Goal: Task Accomplishment & Management: Manage account settings

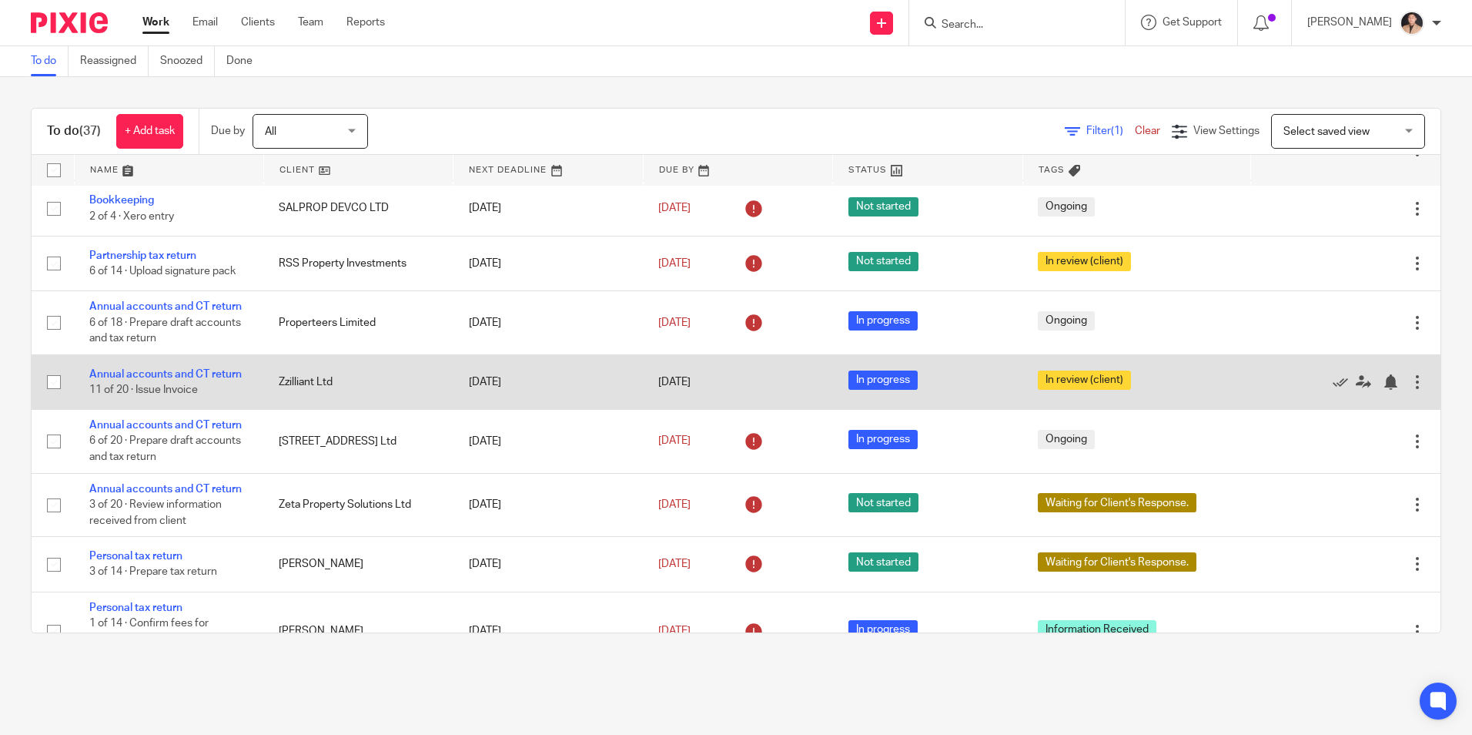
scroll to position [154, 0]
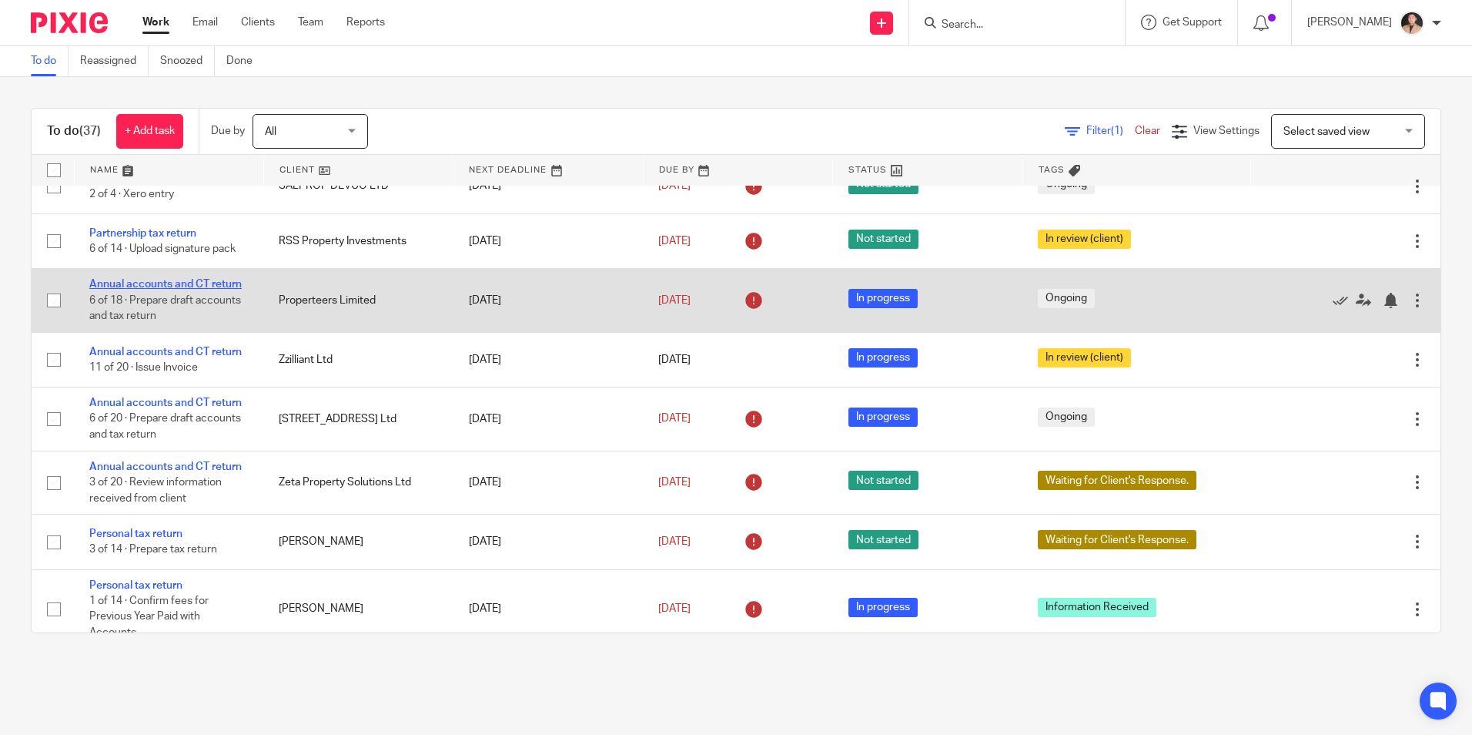
drag, startPoint x: 156, startPoint y: 286, endPoint x: 169, endPoint y: 286, distance: 12.3
click at [156, 286] on link "Annual accounts and CT return" at bounding box center [165, 284] width 152 height 11
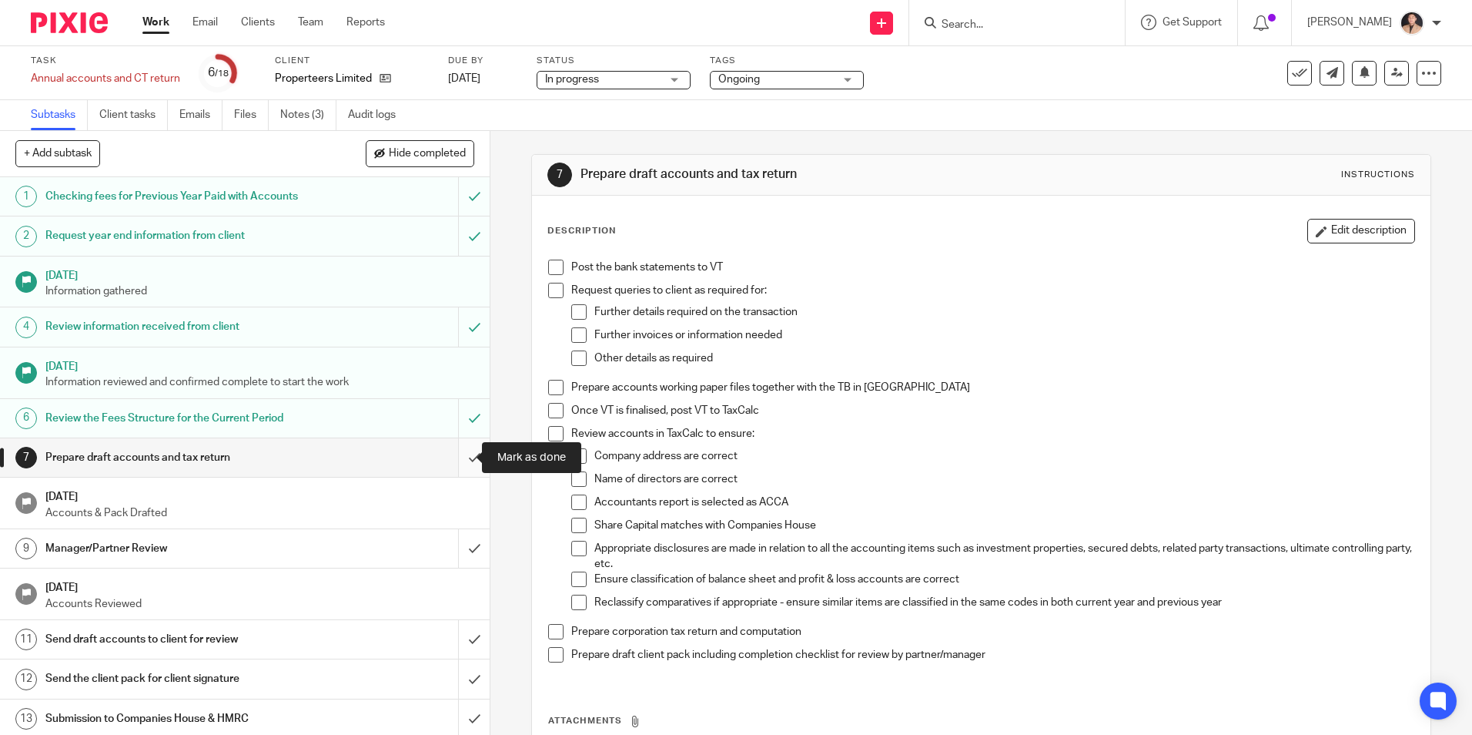
click at [460, 459] on input "submit" at bounding box center [245, 457] width 490 height 38
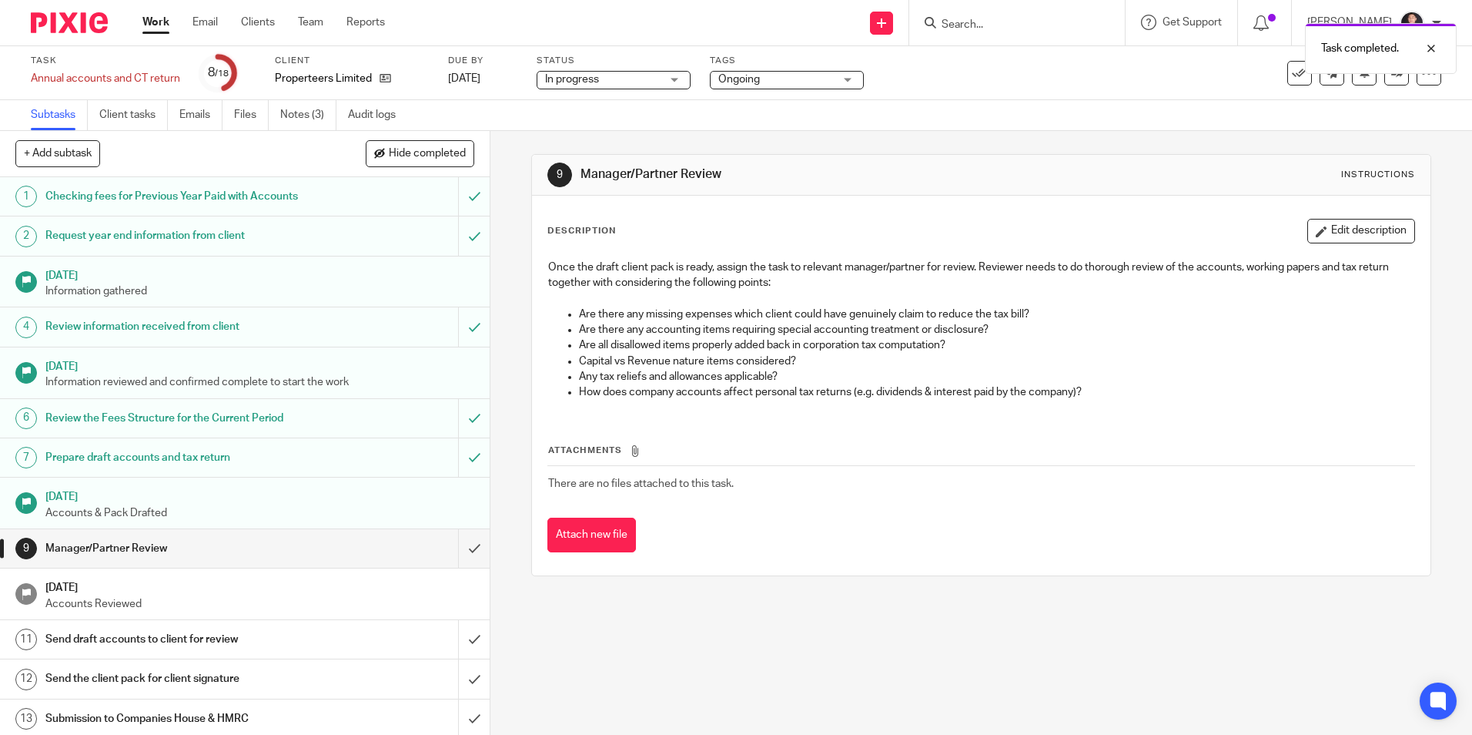
click at [795, 77] on span "Ongoing" at bounding box center [775, 80] width 115 height 16
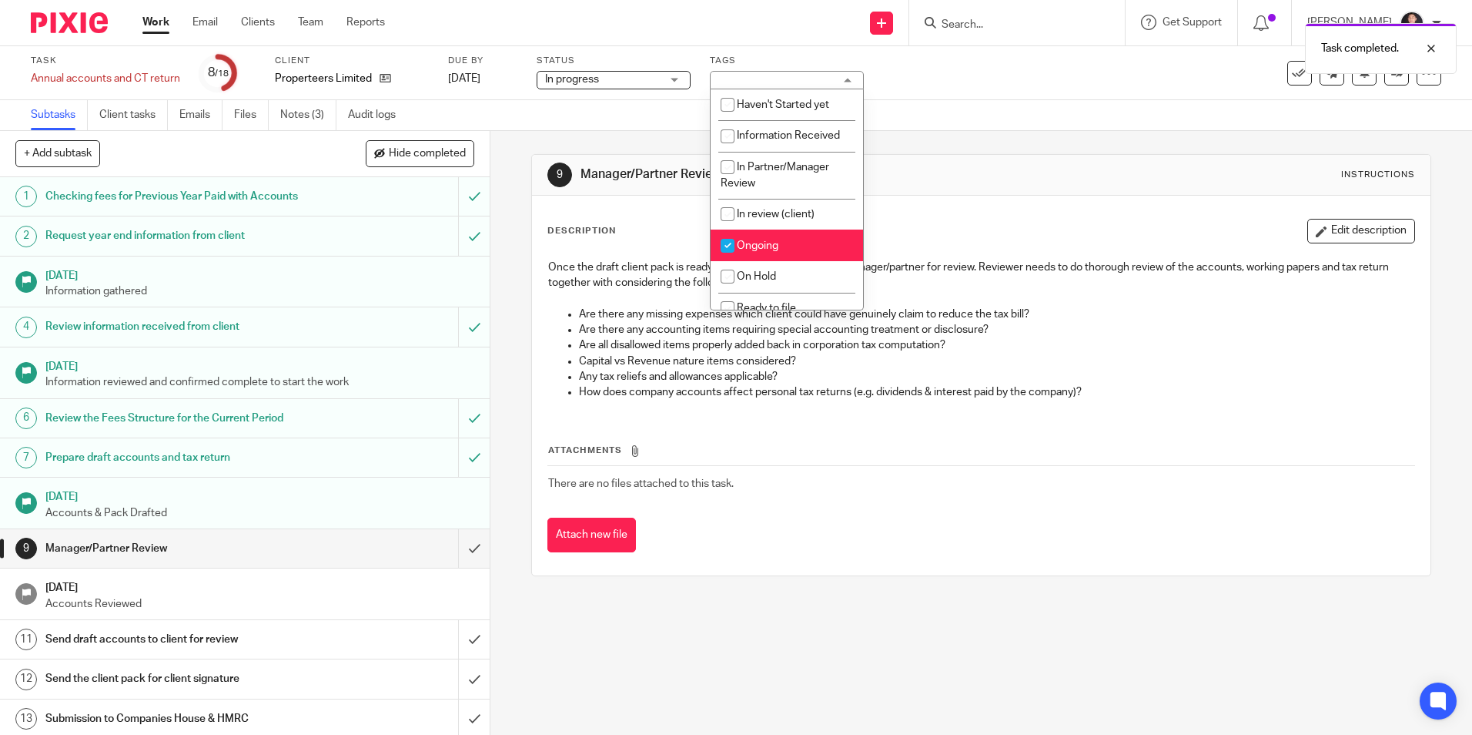
click at [764, 243] on span "Ongoing" at bounding box center [758, 245] width 42 height 11
checkbox input "false"
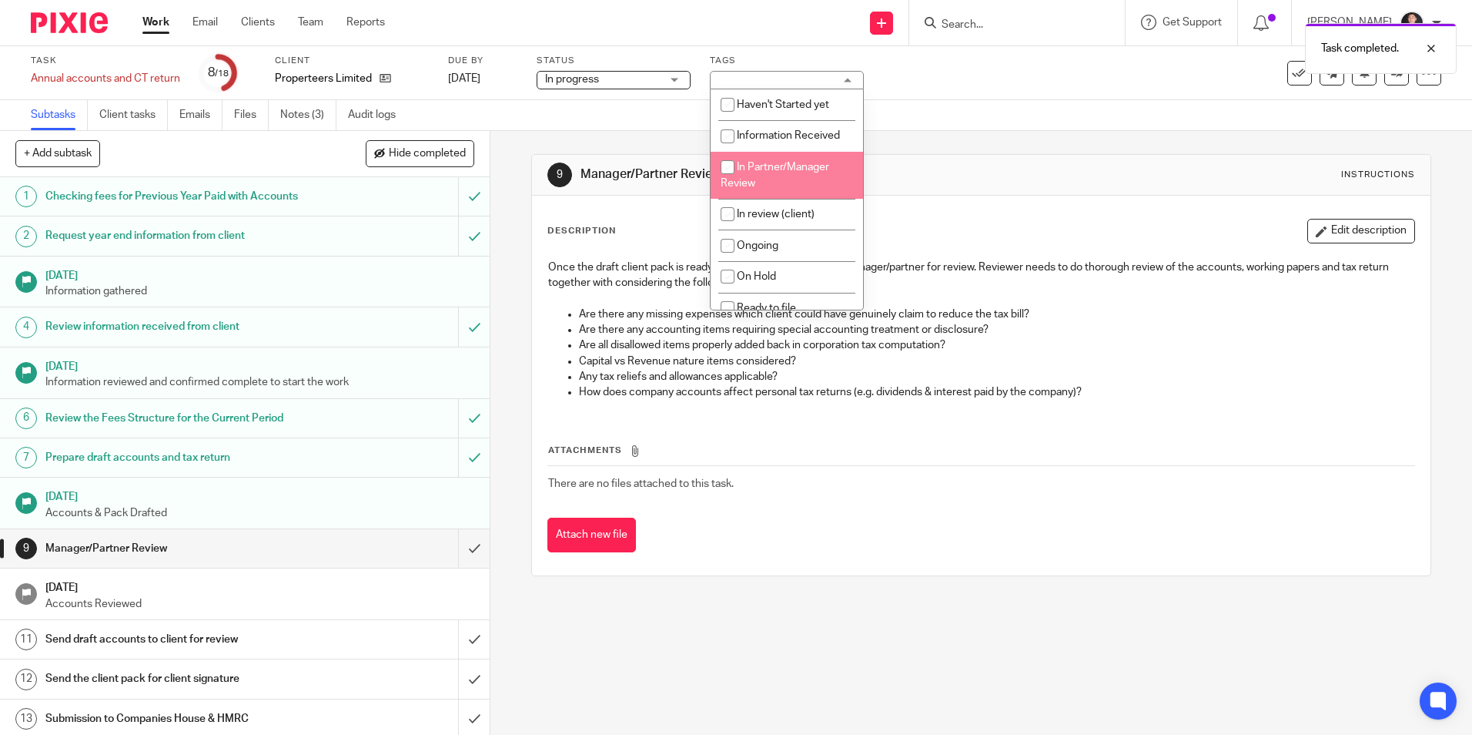
click at [775, 172] on span "In Partner/Manager Review" at bounding box center [775, 175] width 109 height 27
checkbox input "true"
click at [947, 126] on div "Subtasks Client tasks Emails Files Notes (3) Audit logs" at bounding box center [736, 115] width 1472 height 31
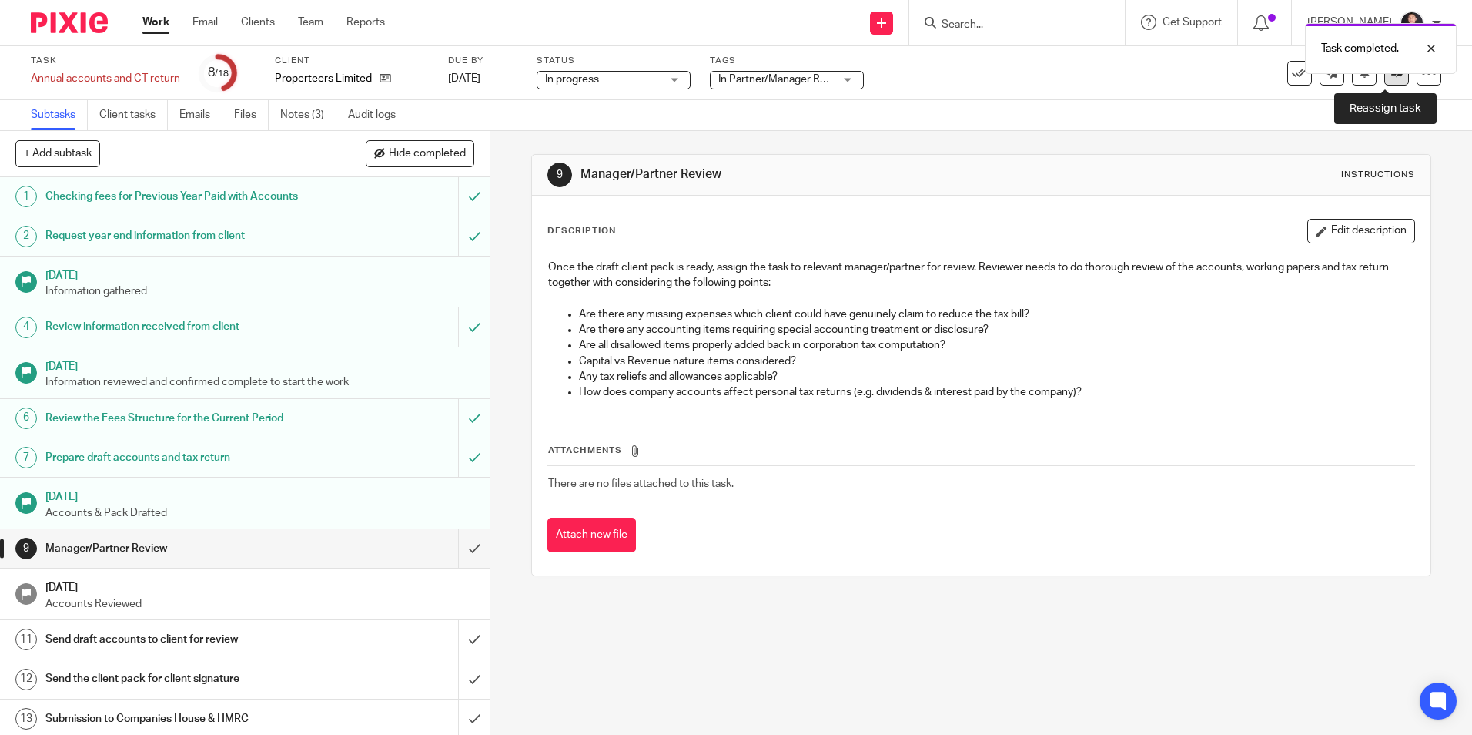
click at [1391, 78] on icon at bounding box center [1397, 73] width 12 height 12
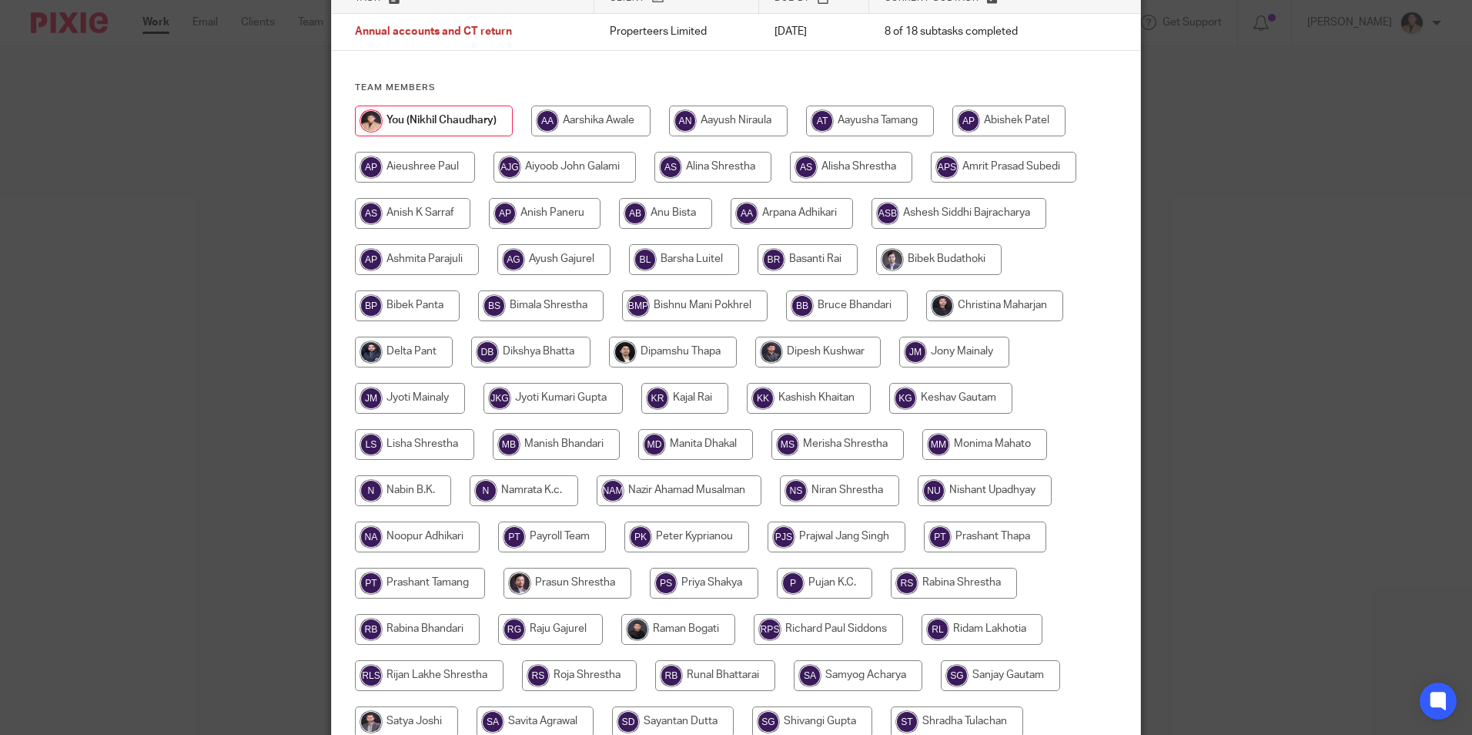
scroll to position [154, 0]
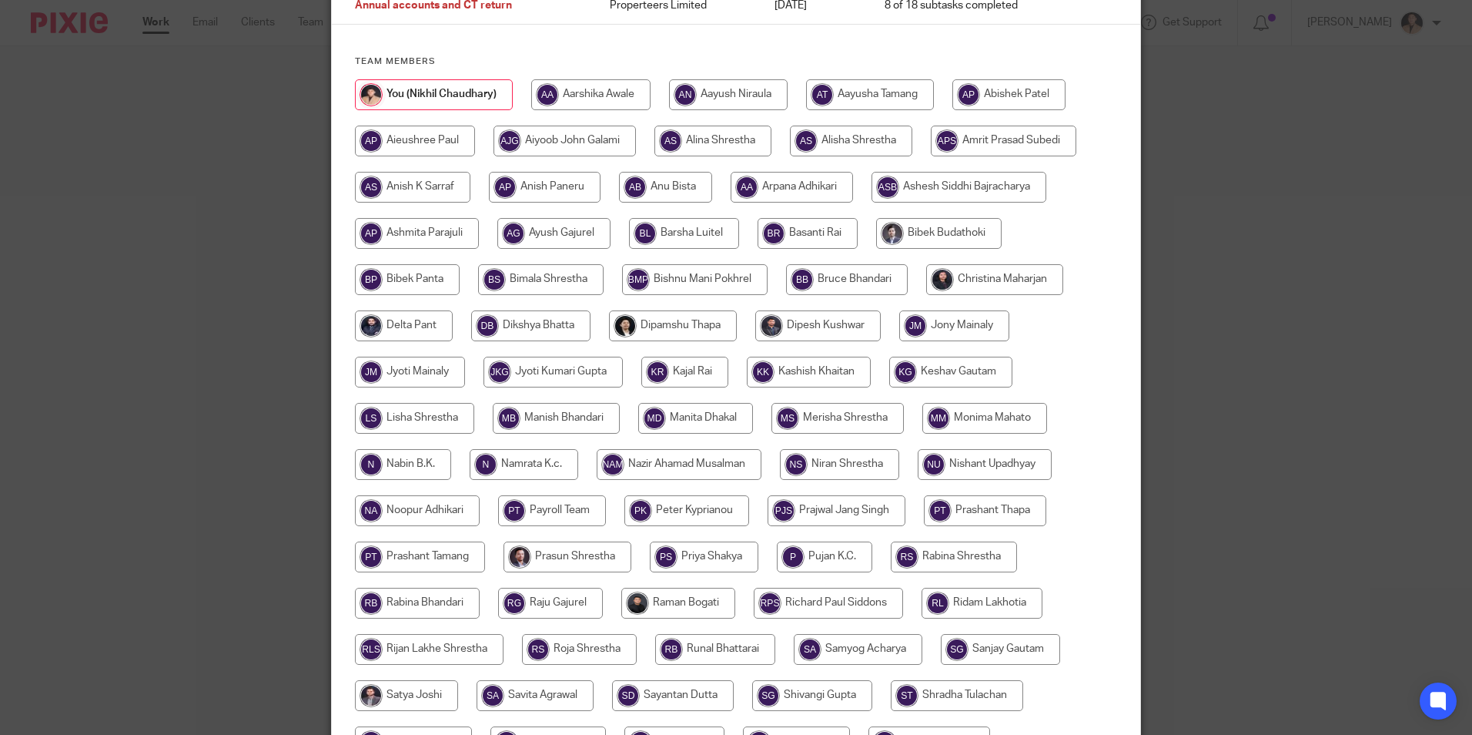
click at [908, 367] on input "radio" at bounding box center [950, 371] width 123 height 31
radio input "true"
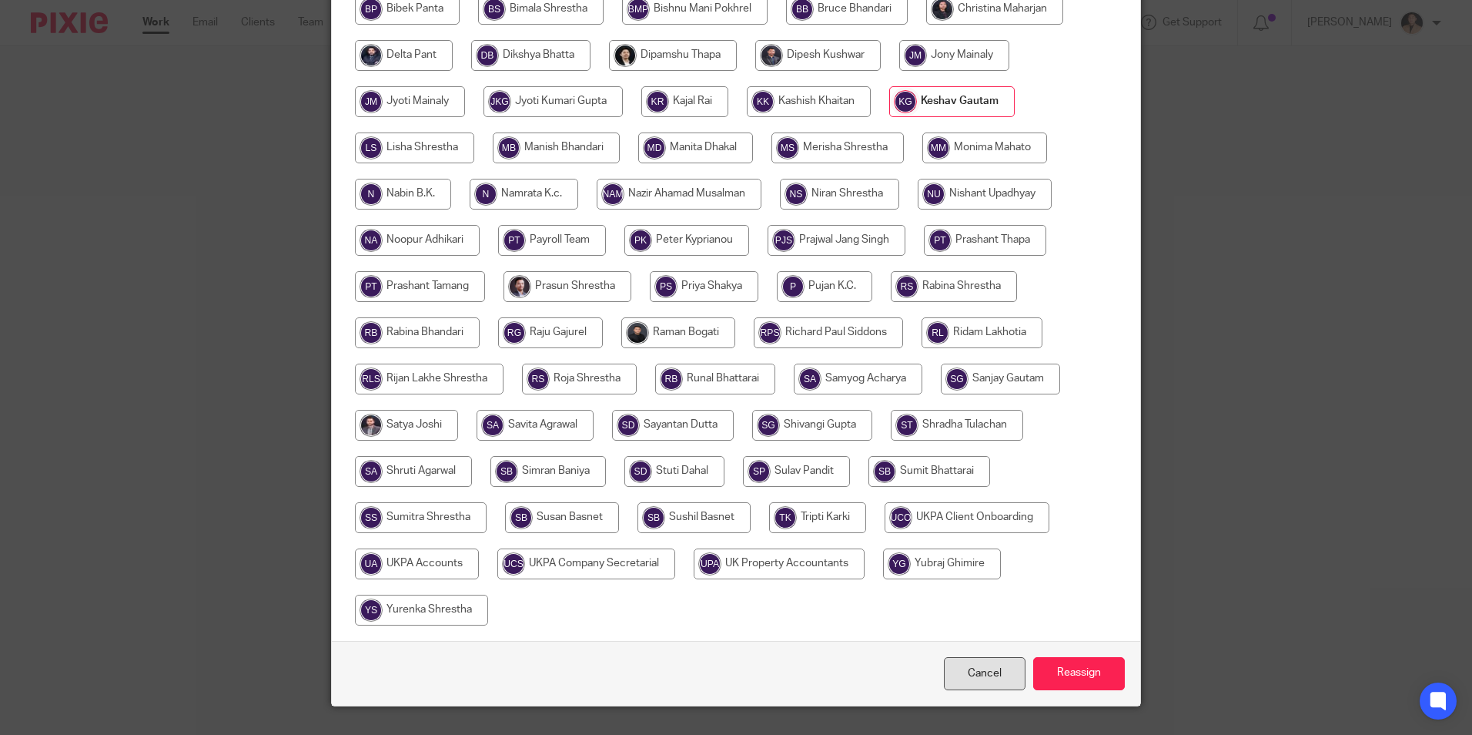
scroll to position [457, 0]
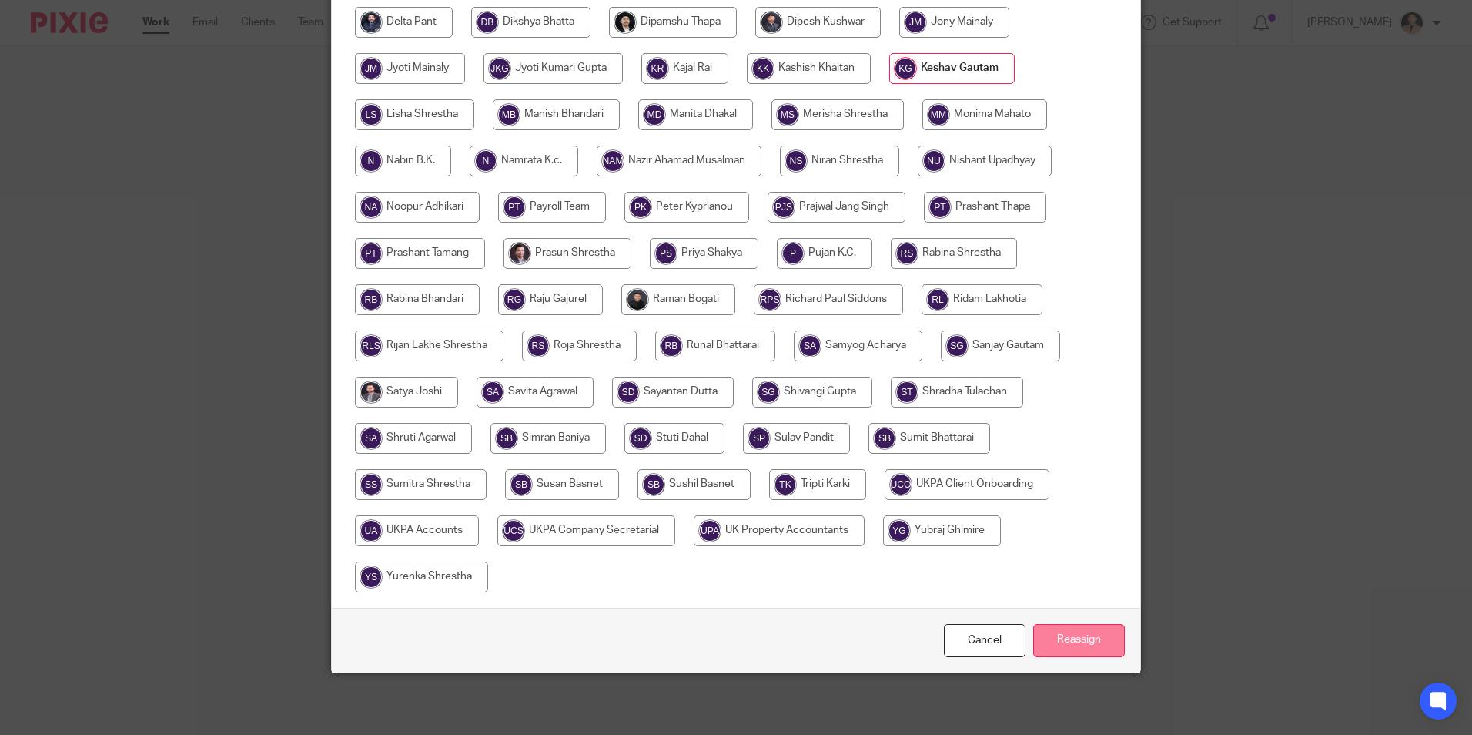
click at [1079, 650] on input "Reassign" at bounding box center [1079, 640] width 92 height 33
